Goal: Find specific page/section: Find specific page/section

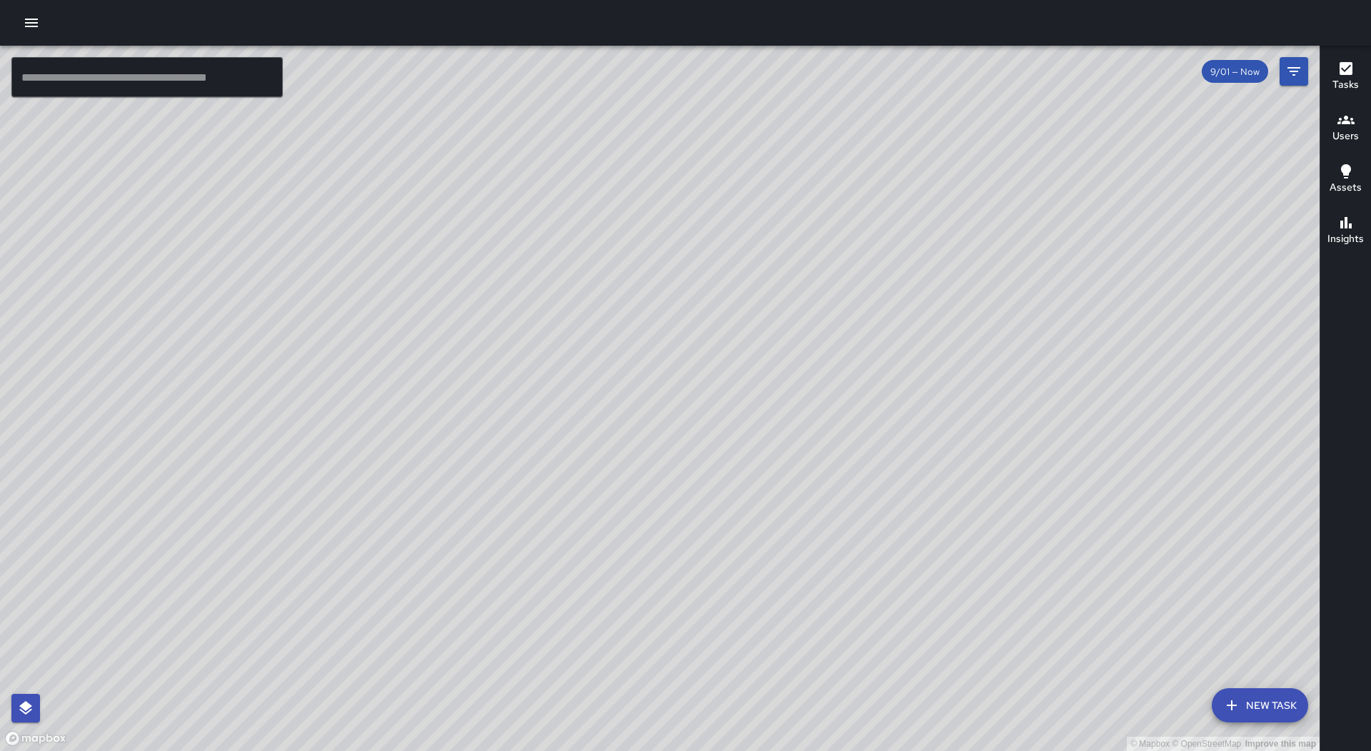
click at [26, 31] on button "button" at bounding box center [31, 23] width 29 height 29
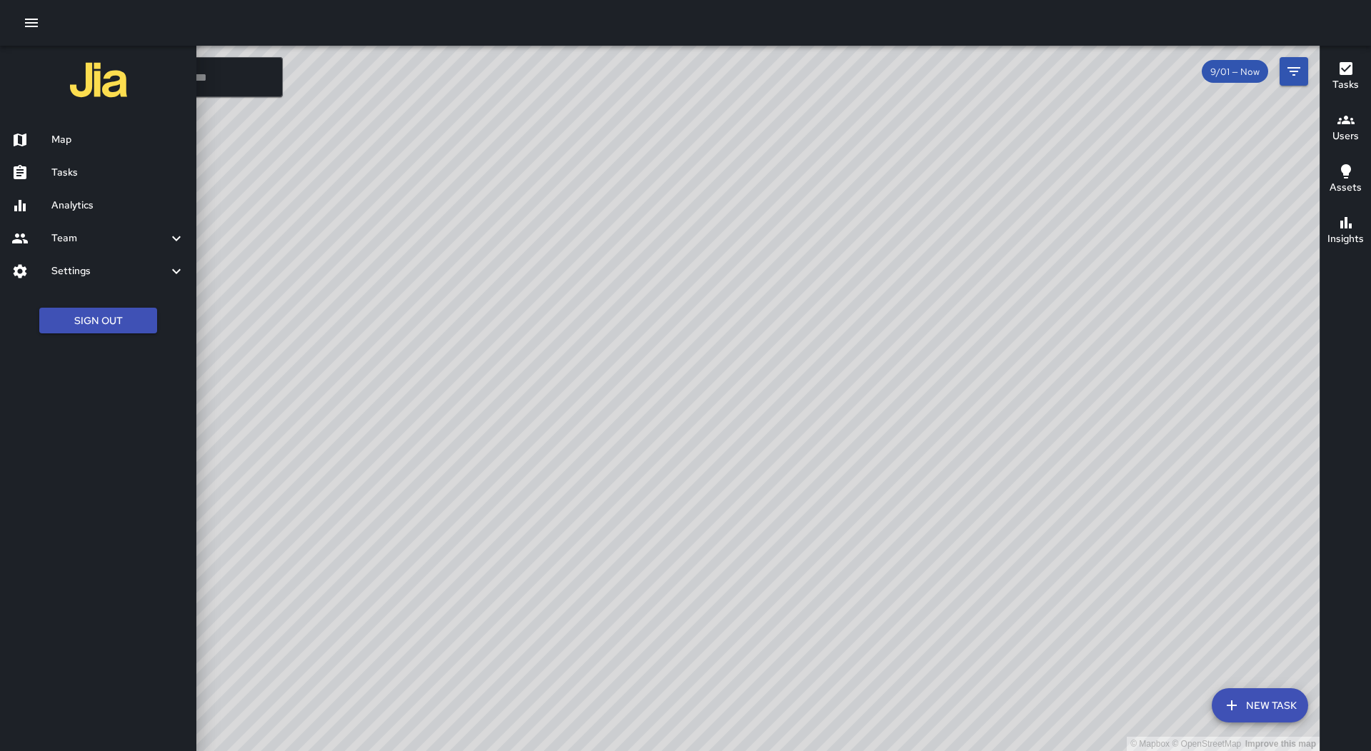
click at [102, 168] on h6 "Tasks" at bounding box center [118, 173] width 134 height 16
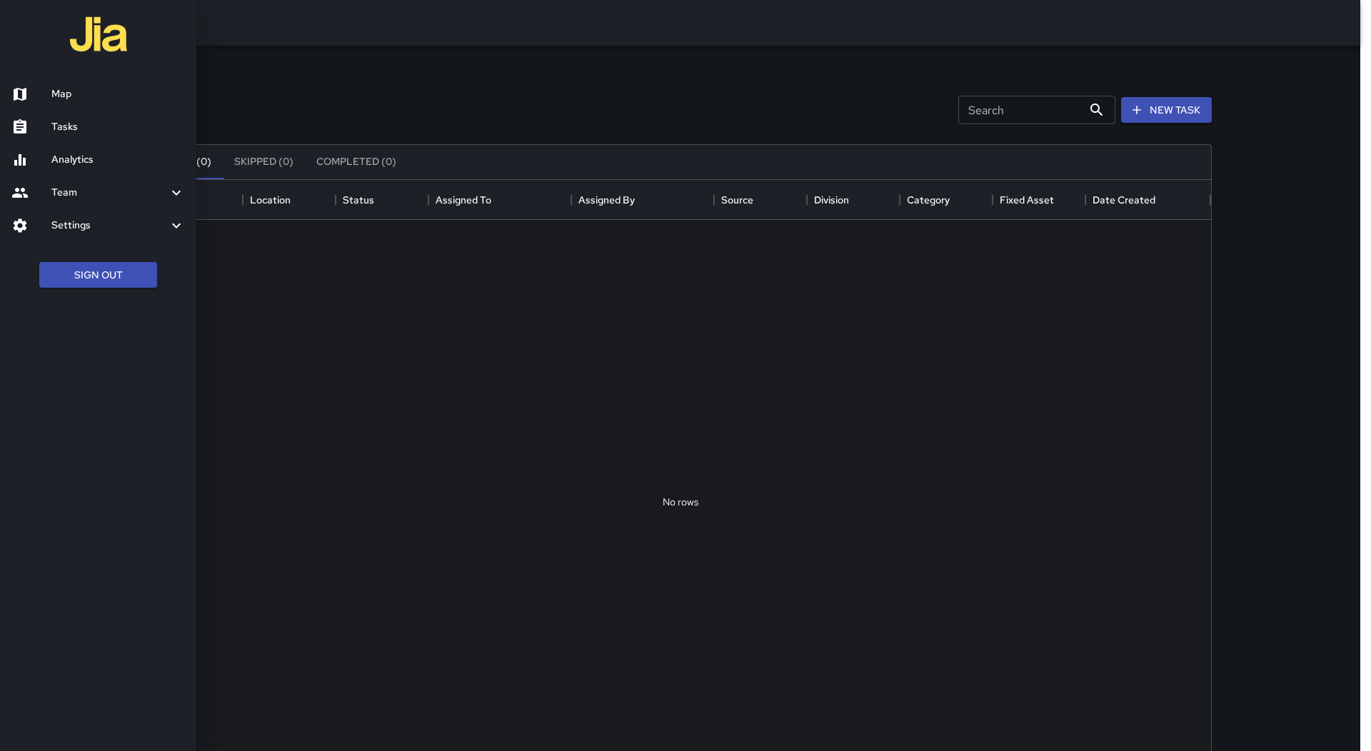
scroll to position [594, 1051]
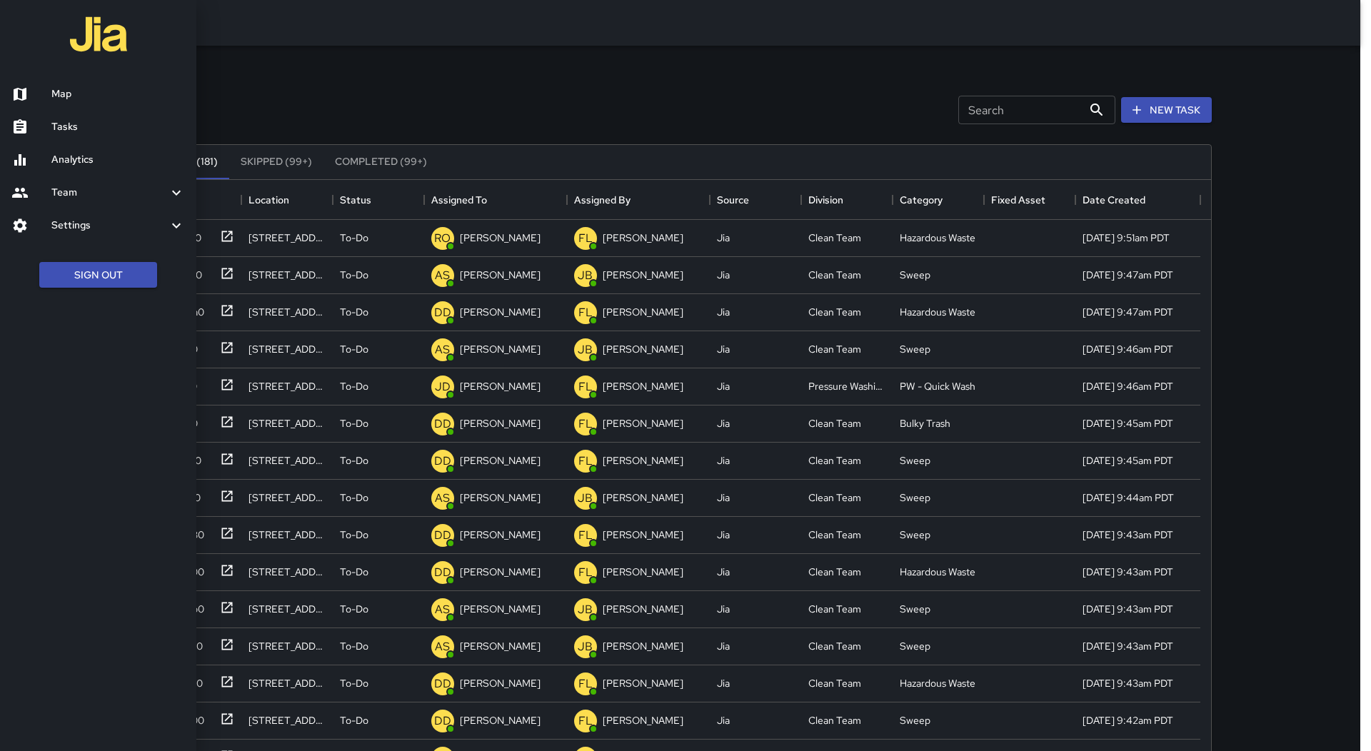
click at [381, 78] on div at bounding box center [685, 375] width 1371 height 751
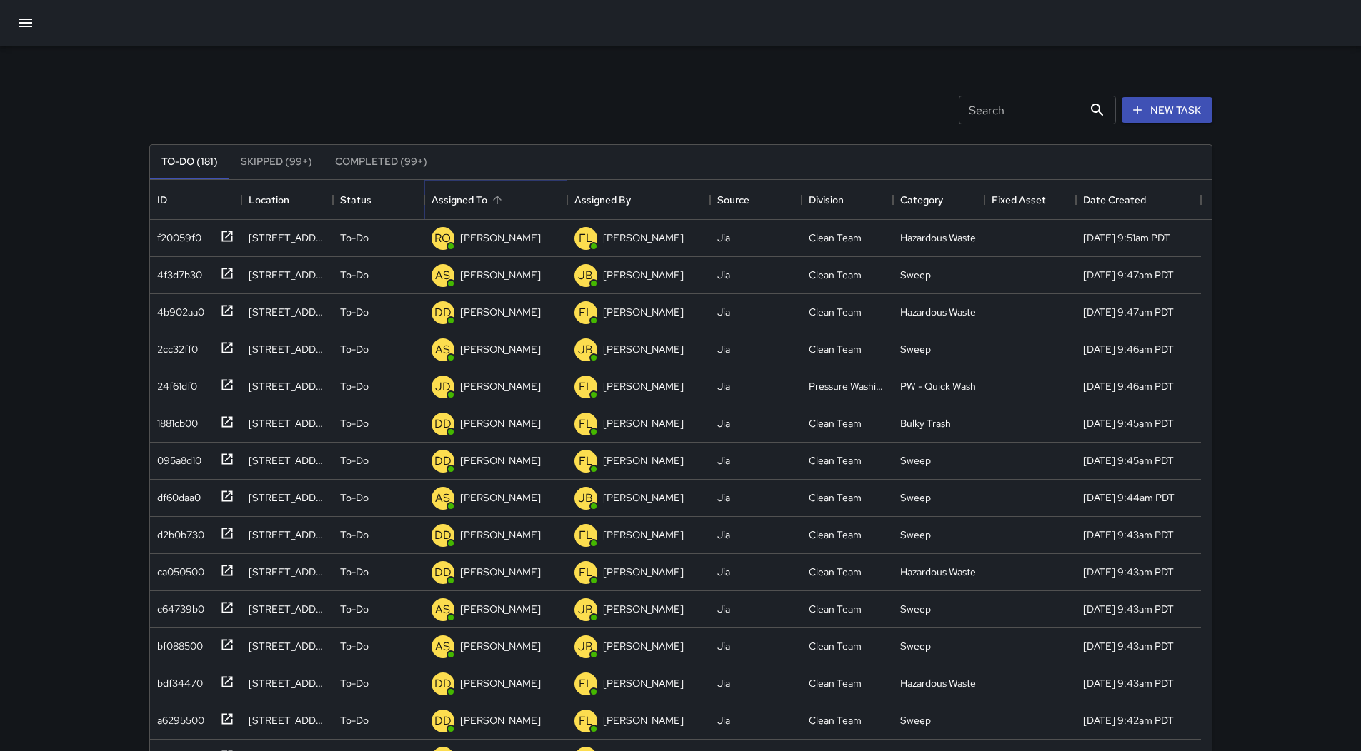
click at [499, 206] on icon "Sort" at bounding box center [497, 200] width 13 height 13
click at [16, 29] on button "button" at bounding box center [26, 23] width 34 height 34
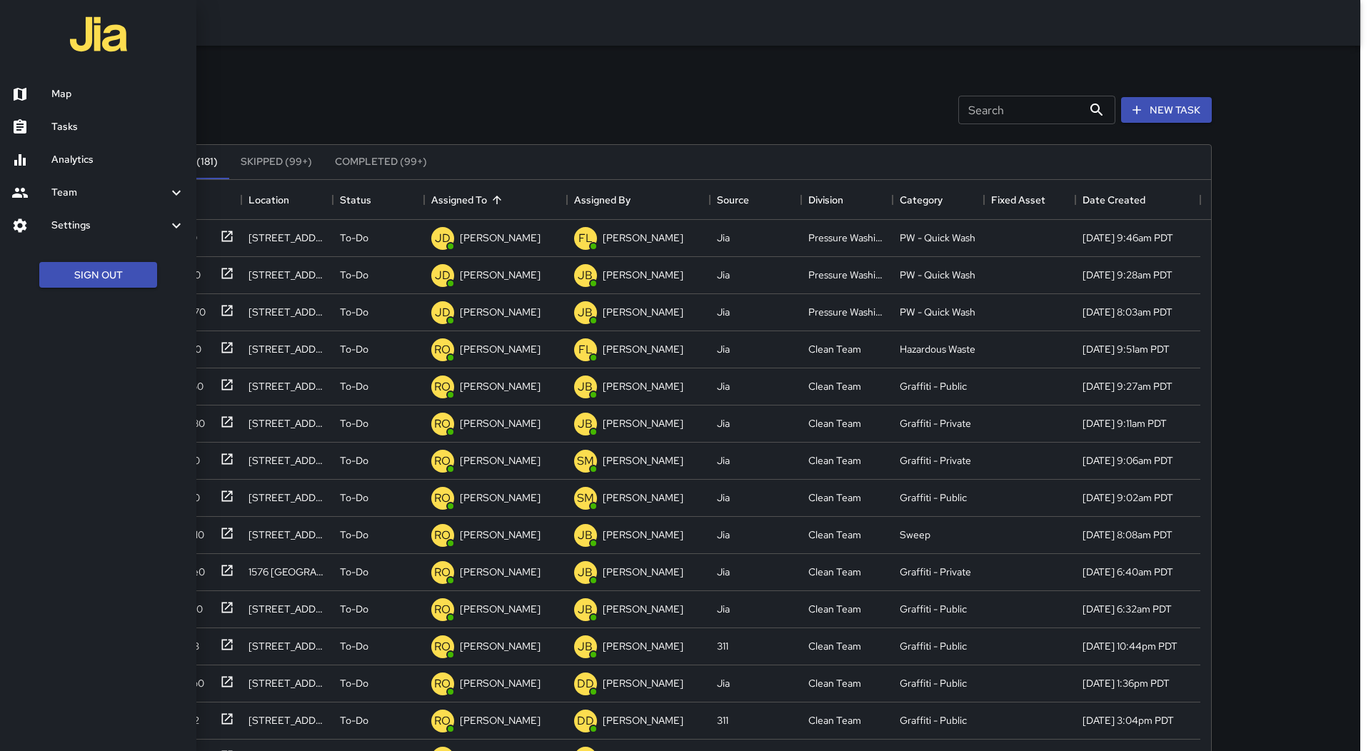
click at [49, 87] on div at bounding box center [31, 94] width 40 height 17
